Goal: Task Accomplishment & Management: Complete application form

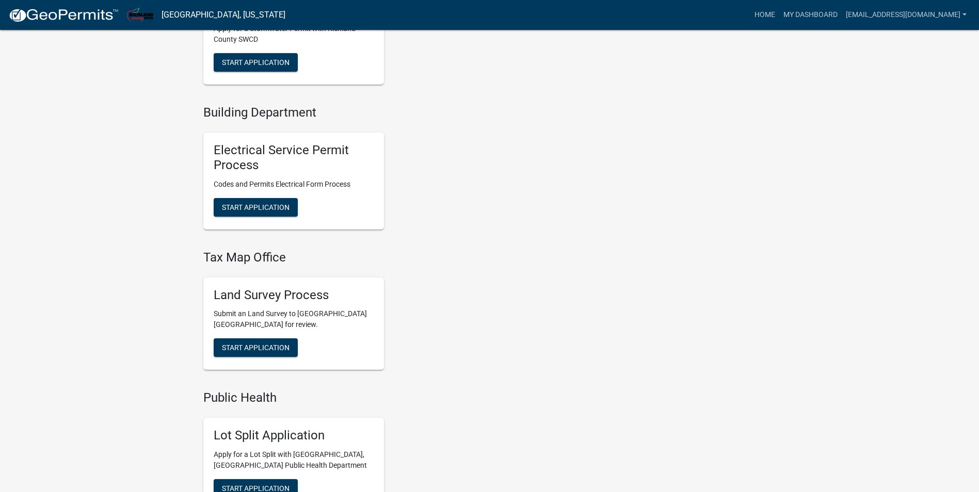
scroll to position [464, 0]
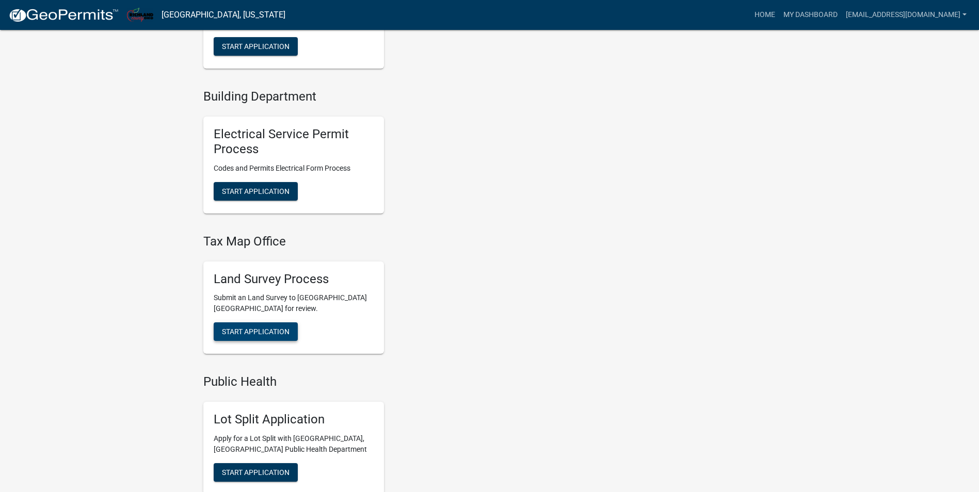
click at [260, 330] on span "Start Application" at bounding box center [256, 332] width 68 height 8
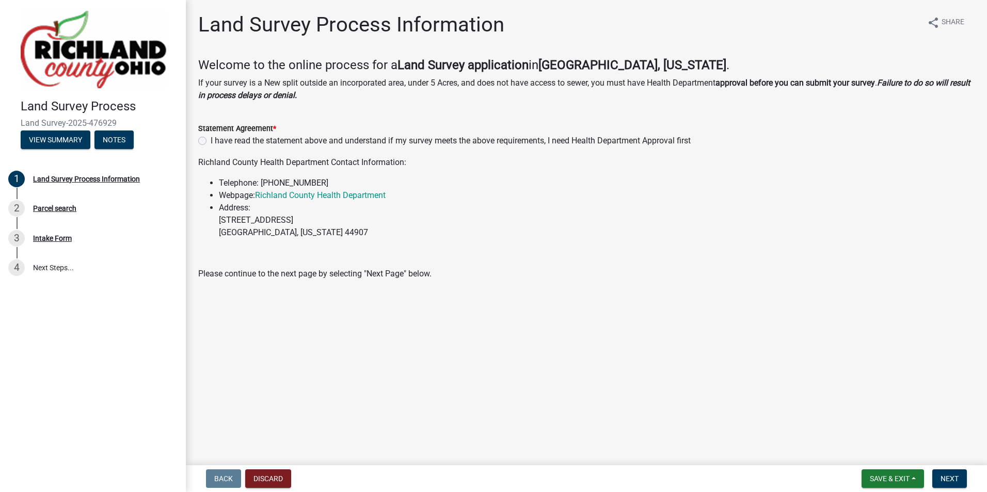
click at [211, 142] on label "I have read the statement above and understand if my survey meets the above req…" at bounding box center [451, 141] width 480 height 12
click at [211, 141] on input "I have read the statement above and understand if my survey meets the above req…" at bounding box center [214, 138] width 7 height 7
radio input "true"
click at [945, 475] on span "Next" at bounding box center [949, 479] width 18 height 8
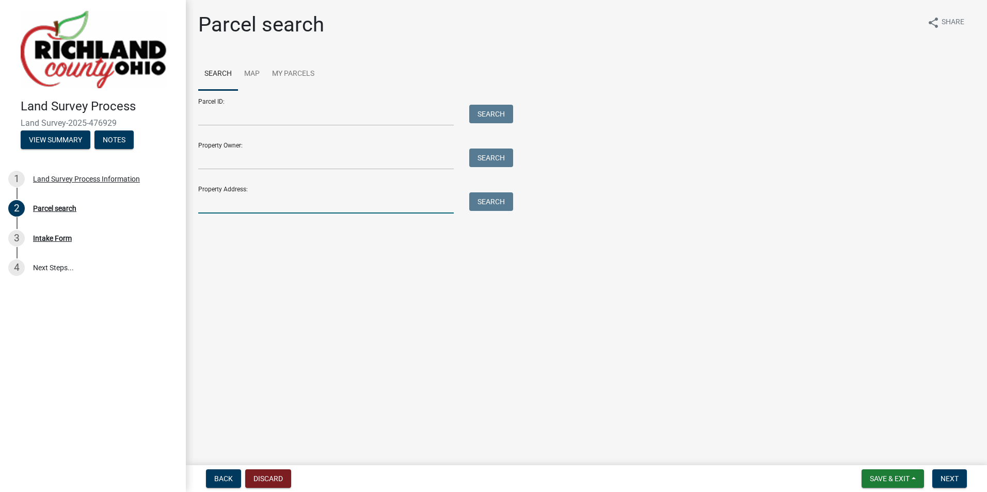
click at [254, 206] on input "Property Address:" at bounding box center [325, 202] width 255 height 21
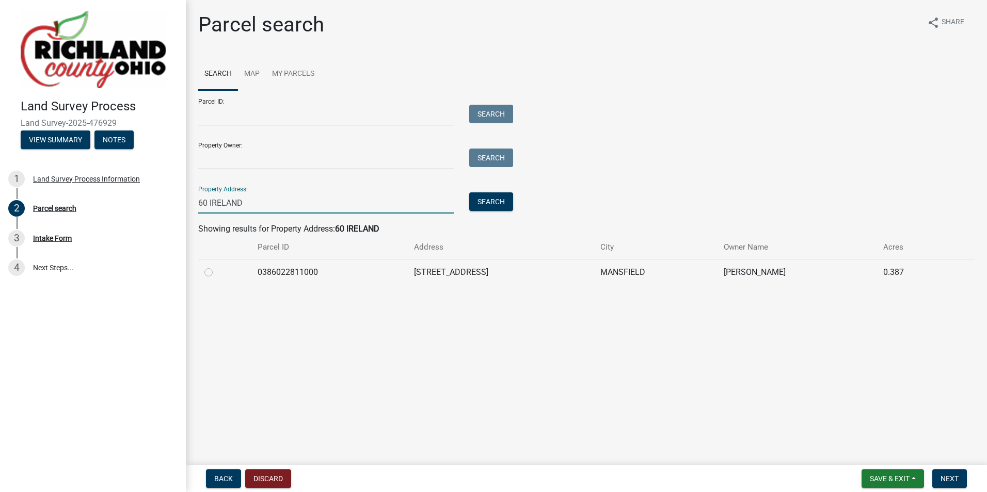
type input "60 IRELAND"
click at [217, 266] on label at bounding box center [217, 266] width 0 height 0
click at [217, 273] on input "radio" at bounding box center [220, 269] width 7 height 7
radio input "true"
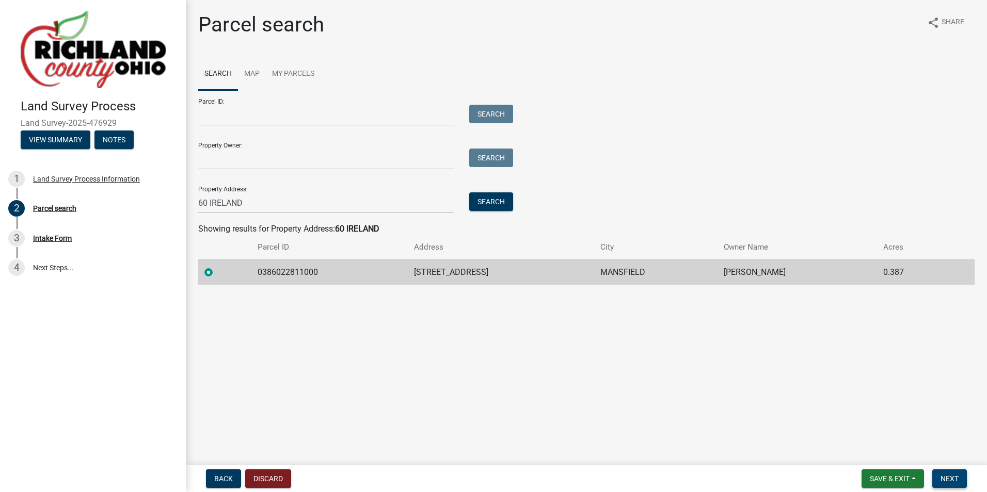
click at [950, 473] on button "Next" at bounding box center [949, 479] width 35 height 19
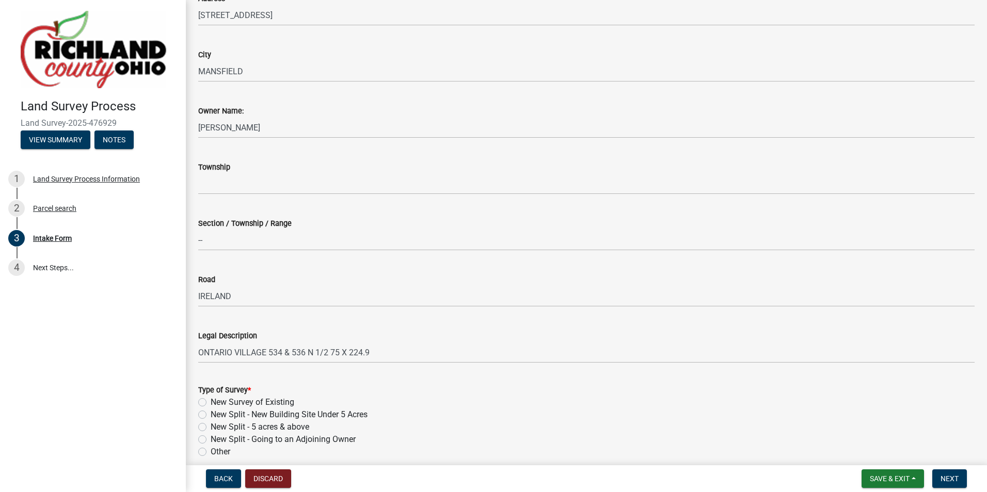
scroll to position [206, 0]
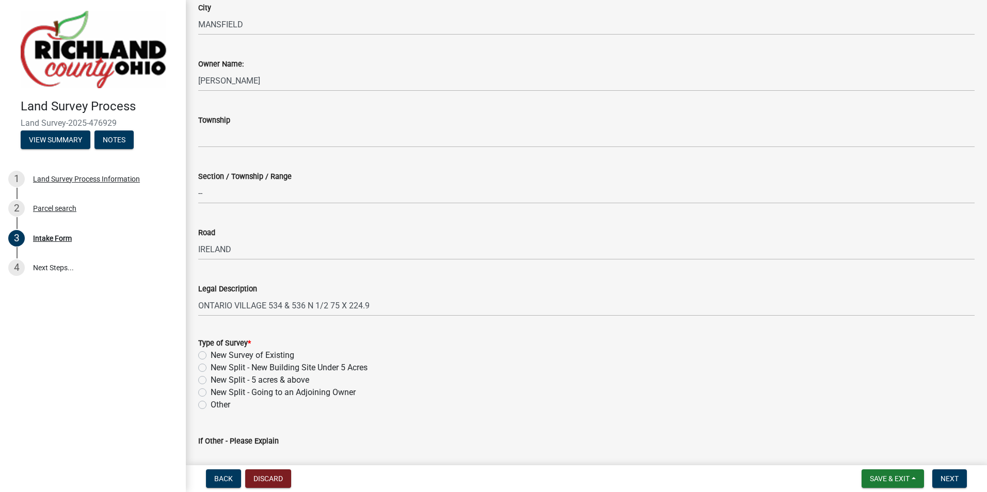
click at [211, 353] on label "New Survey of Existing" at bounding box center [253, 355] width 84 height 12
click at [211, 353] on input "New Survey of Existing" at bounding box center [214, 352] width 7 height 7
radio input "true"
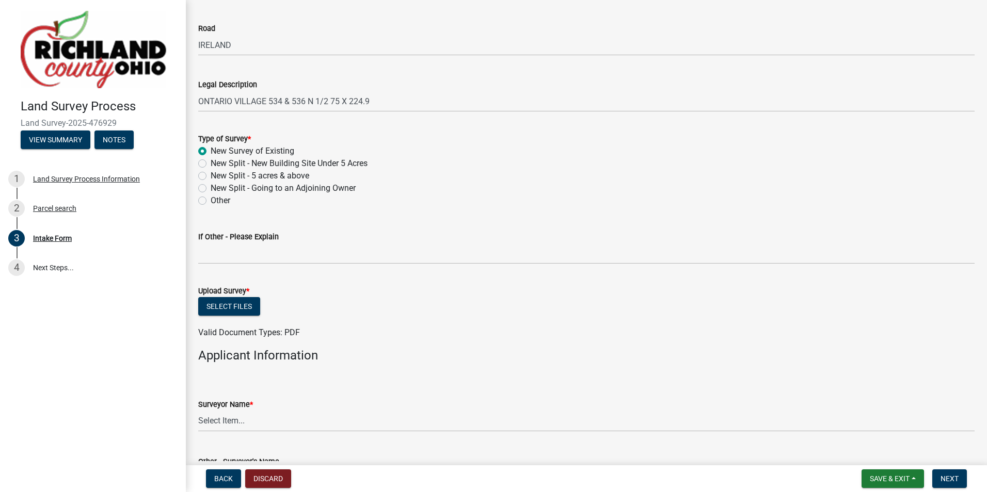
scroll to position [413, 0]
click at [235, 303] on button "Select files" at bounding box center [229, 304] width 62 height 19
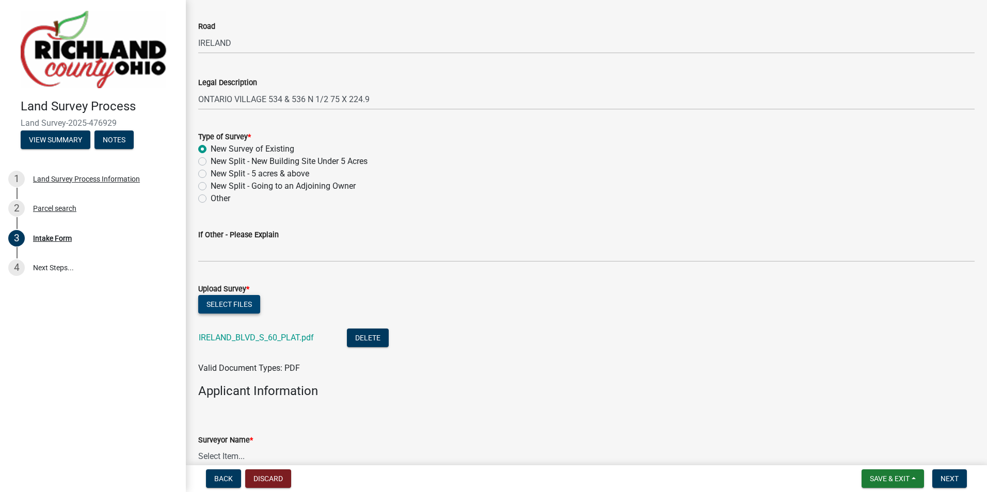
click at [219, 305] on button "Select files" at bounding box center [229, 304] width 62 height 19
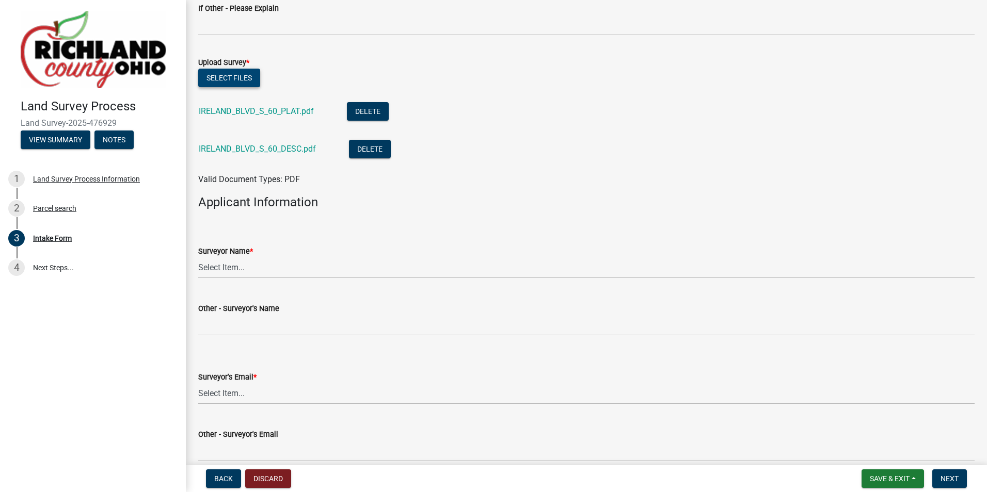
scroll to position [671, 0]
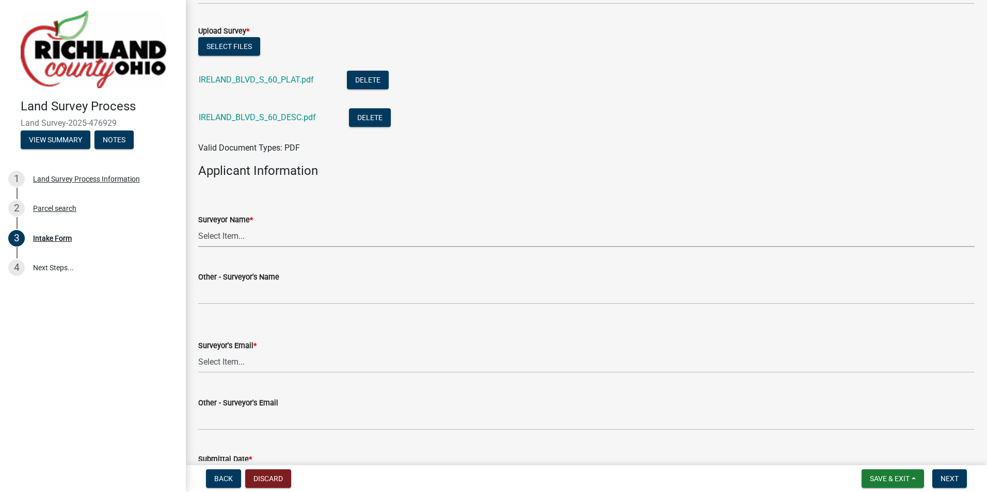
click at [240, 237] on select "Select Item... [PERSON_NAME], [PERSON_NAME], [PERSON_NAME], [PERSON_NAME], [PER…" at bounding box center [586, 236] width 776 height 21
click at [198, 226] on select "Select Item... [PERSON_NAME], [PERSON_NAME], [PERSON_NAME], [PERSON_NAME], [PER…" at bounding box center [586, 236] width 776 height 21
select select "e3ca45da-66a7-4348-bdb2-aae22e64458a"
click at [242, 358] on select "Select Item... [EMAIL_ADDRESS][DOMAIN_NAME] [EMAIL_ADDRESS][DOMAIN_NAME] [EMAIL…" at bounding box center [586, 362] width 776 height 21
click at [198, 352] on select "Select Item... [EMAIL_ADDRESS][DOMAIN_NAME] [EMAIL_ADDRESS][DOMAIN_NAME] [EMAIL…" at bounding box center [586, 362] width 776 height 21
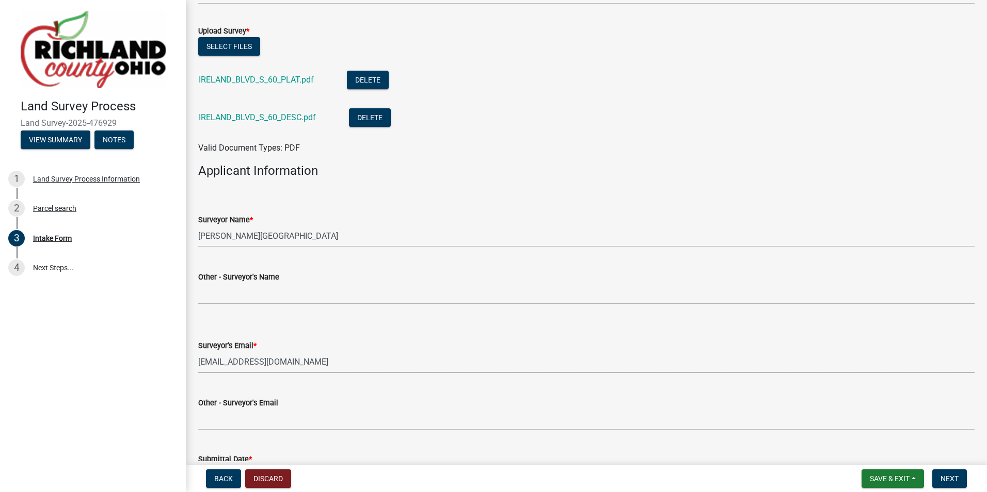
select select "5c0a573e-17ec-4098-be21-054cfa68ffd7"
click at [946, 474] on button "Next" at bounding box center [949, 479] width 35 height 19
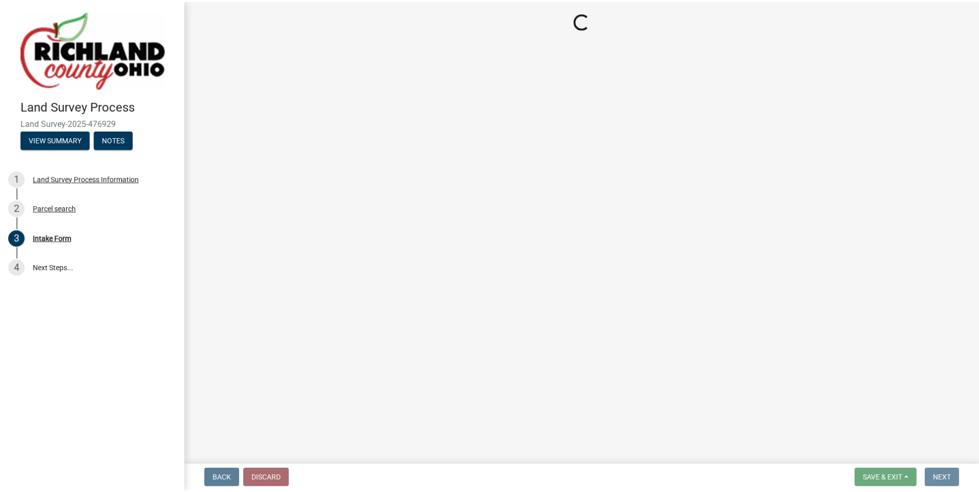
scroll to position [0, 0]
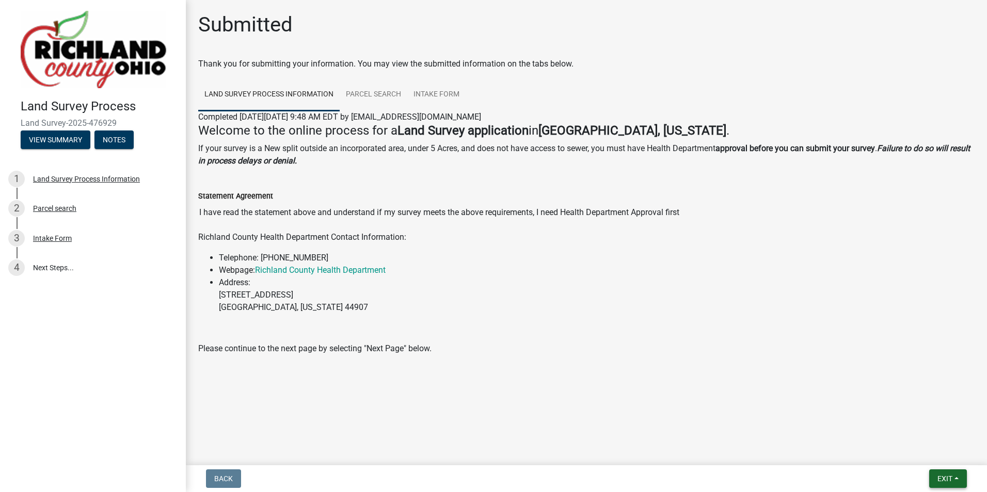
click at [954, 478] on button "Exit" at bounding box center [948, 479] width 38 height 19
click at [925, 456] on button "Save & Exit" at bounding box center [925, 452] width 83 height 25
